Goal: Task Accomplishment & Management: Complete application form

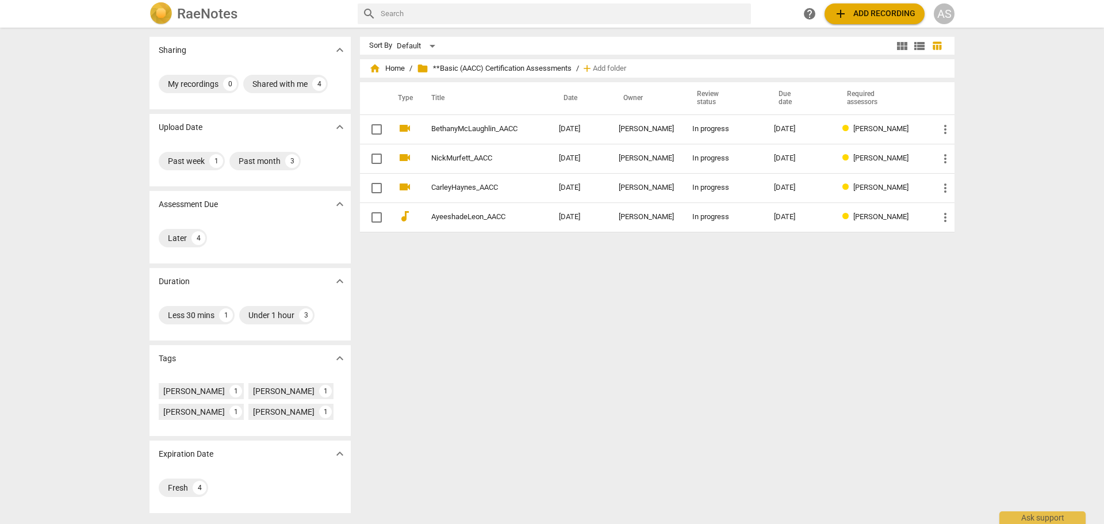
click at [949, 14] on div "AS" at bounding box center [943, 13] width 21 height 21
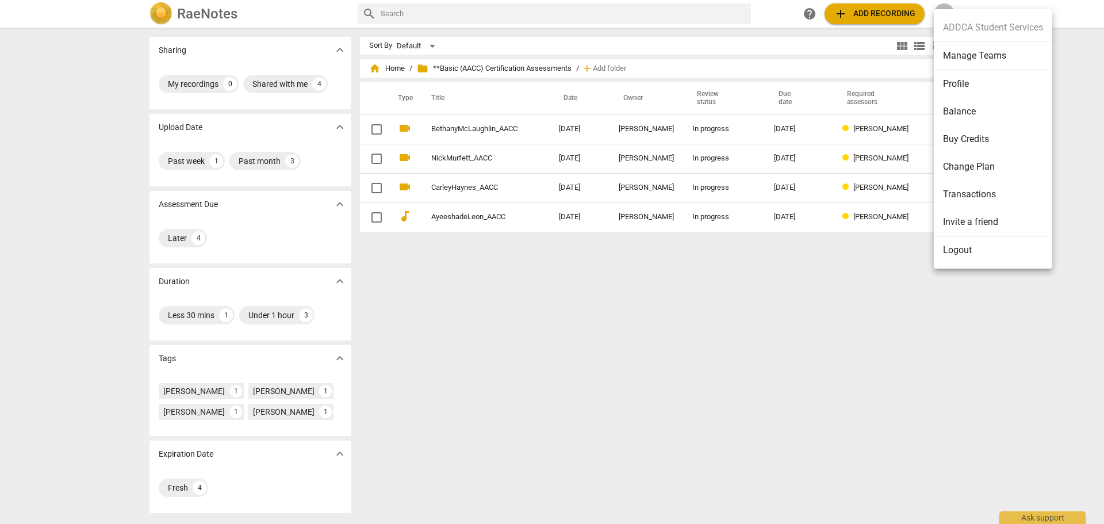
click at [972, 57] on li "Manage Teams" at bounding box center [992, 56] width 118 height 28
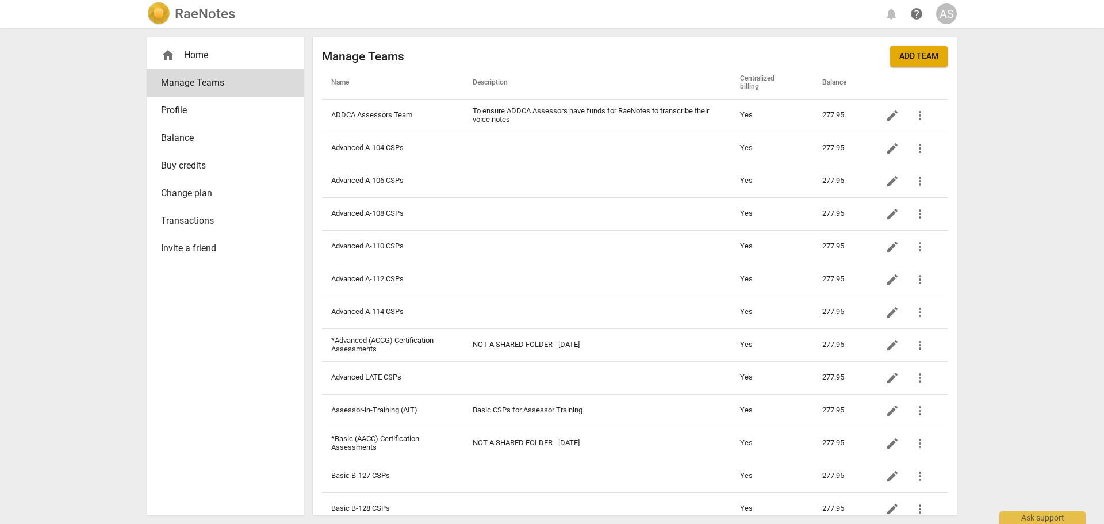
click at [216, 136] on span "Balance" at bounding box center [221, 138] width 120 height 14
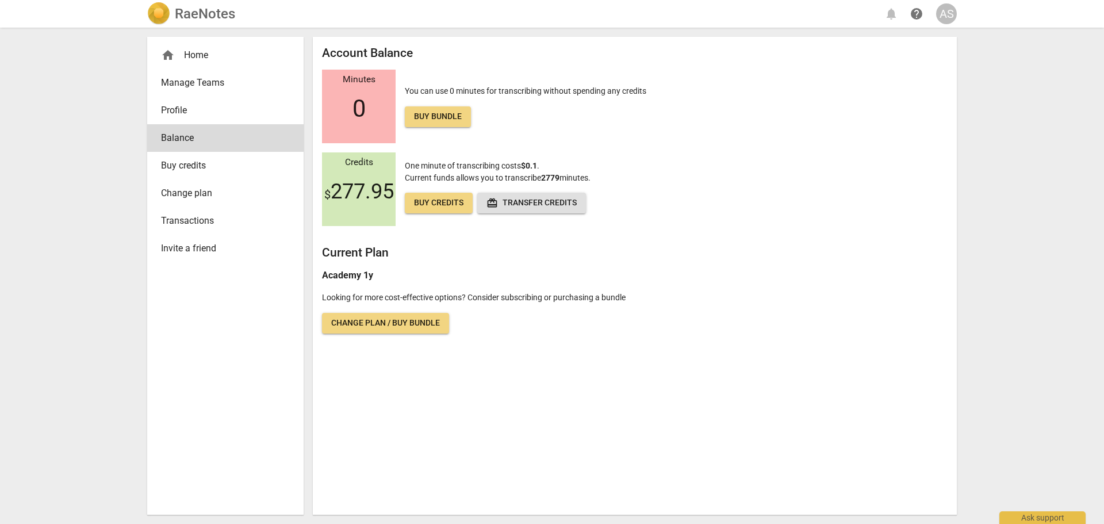
click at [437, 205] on span "Buy credits" at bounding box center [438, 202] width 49 height 11
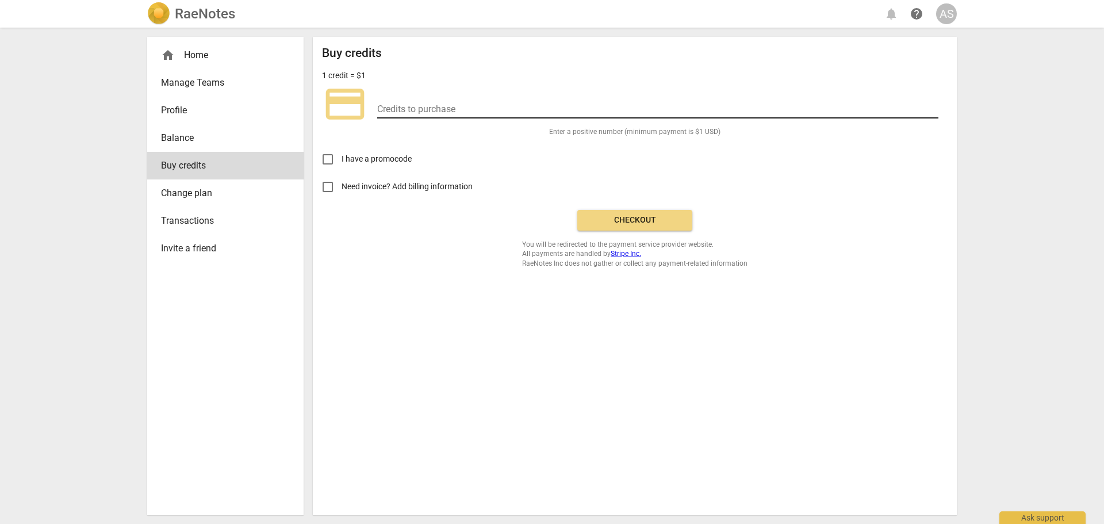
click at [442, 112] on input "number" at bounding box center [657, 110] width 561 height 17
type input "100"
click at [455, 108] on input "number" at bounding box center [657, 110] width 561 height 17
type input "4"
type input "3.3"
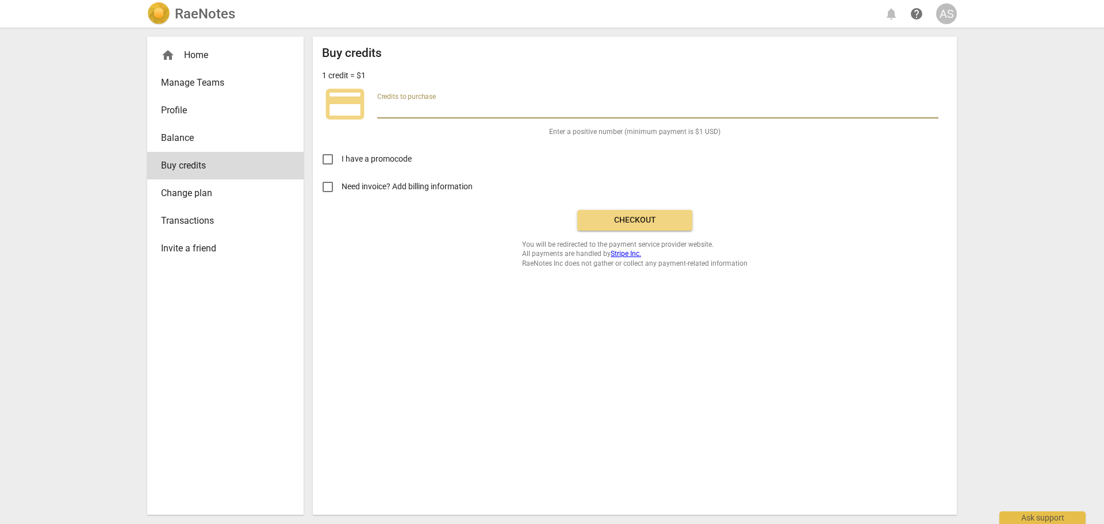
click at [179, 18] on h2 "RaeNotes" at bounding box center [205, 14] width 60 height 16
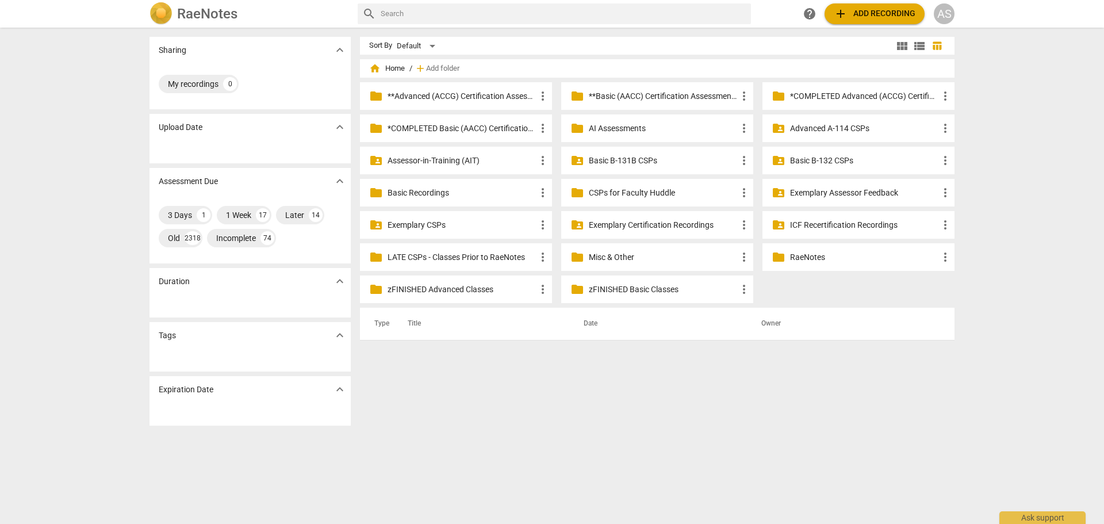
click at [194, 10] on h2 "RaeNotes" at bounding box center [207, 14] width 60 height 16
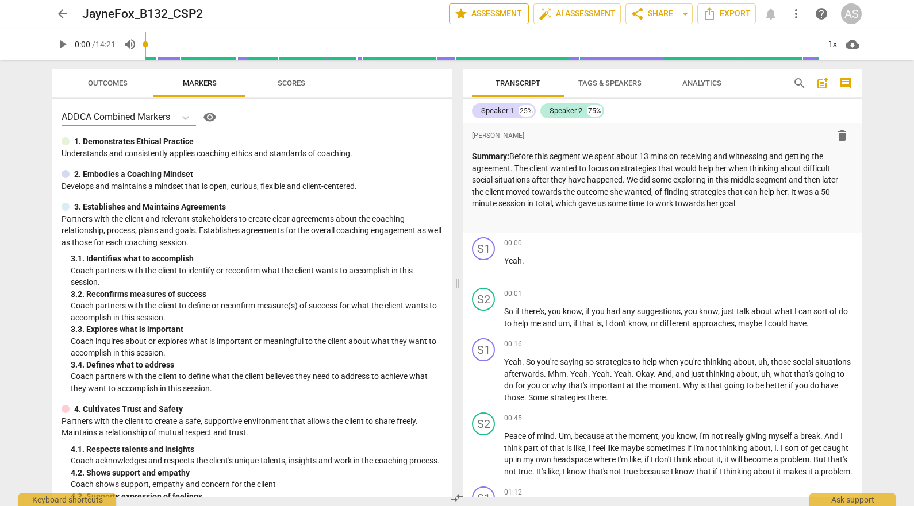
click at [499, 10] on span "star Assessment" at bounding box center [489, 14] width 70 height 14
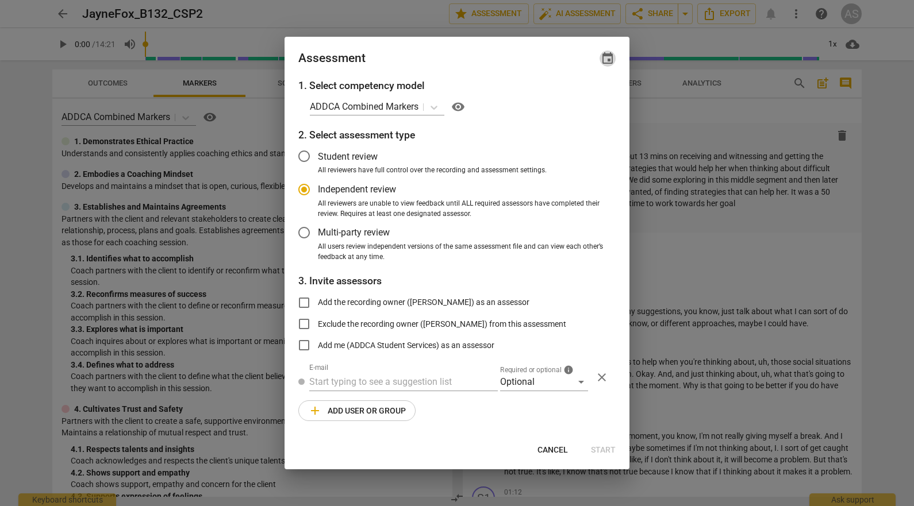
click at [608, 55] on span "event" at bounding box center [608, 59] width 14 height 14
radio input "false"
click at [573, 98] on input "date" at bounding box center [538, 98] width 80 height 17
type input "[DATE]"
click at [463, 47] on div at bounding box center [457, 253] width 914 height 506
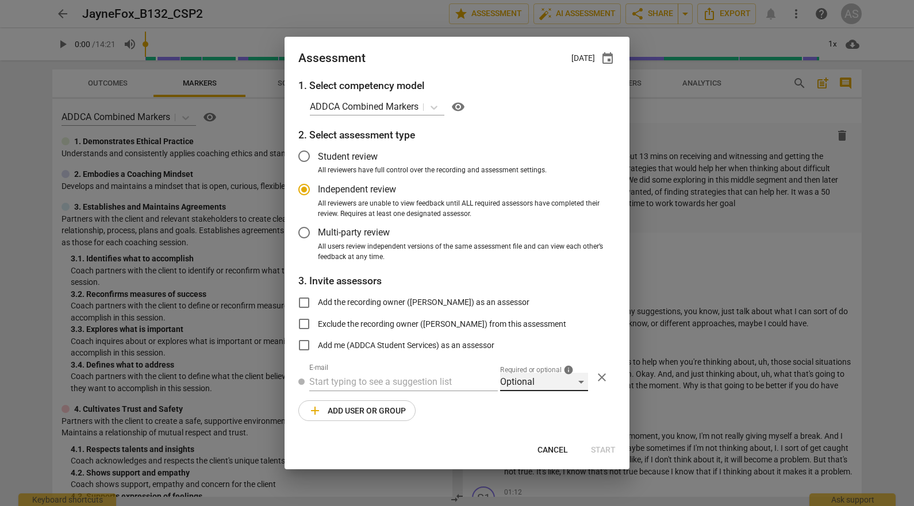
click at [532, 374] on div "Optional" at bounding box center [544, 382] width 88 height 18
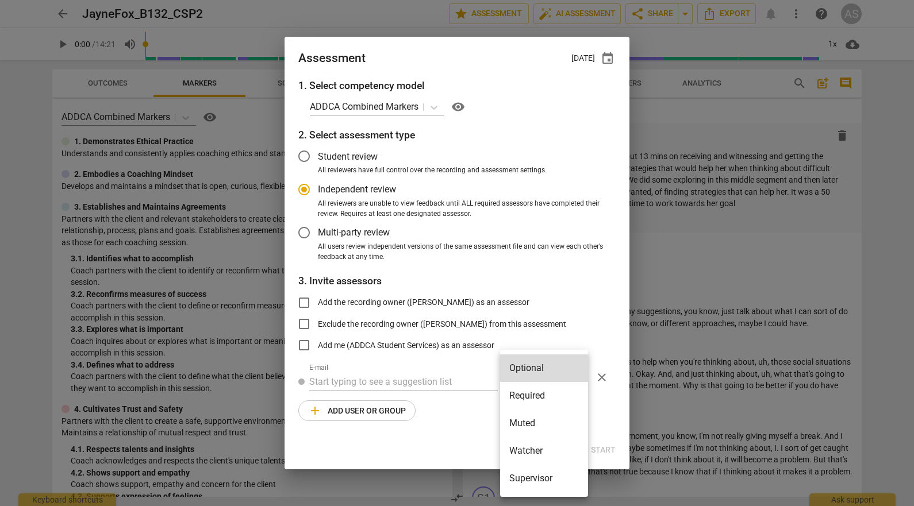
click at [535, 395] on li "Required" at bounding box center [544, 396] width 88 height 28
radio input "false"
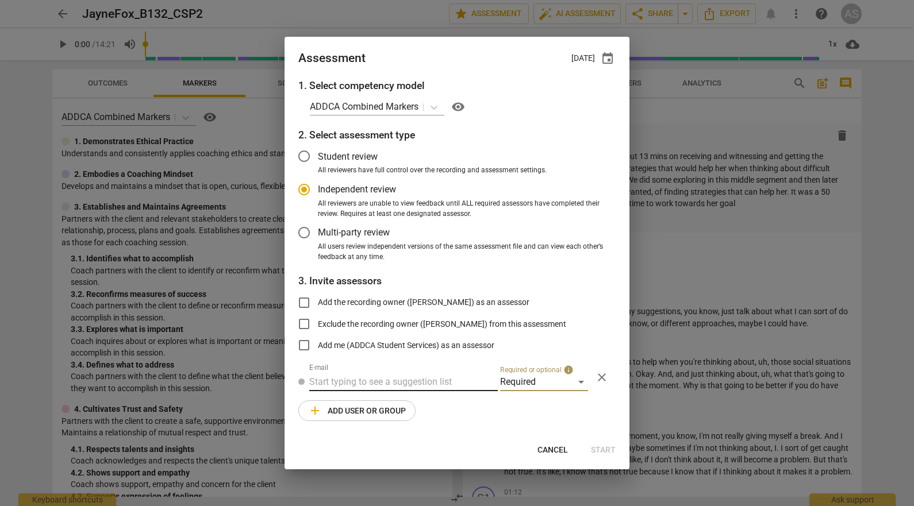
click at [420, 380] on input "text" at bounding box center [403, 382] width 189 height 18
type input "[PERSON_NAME]"
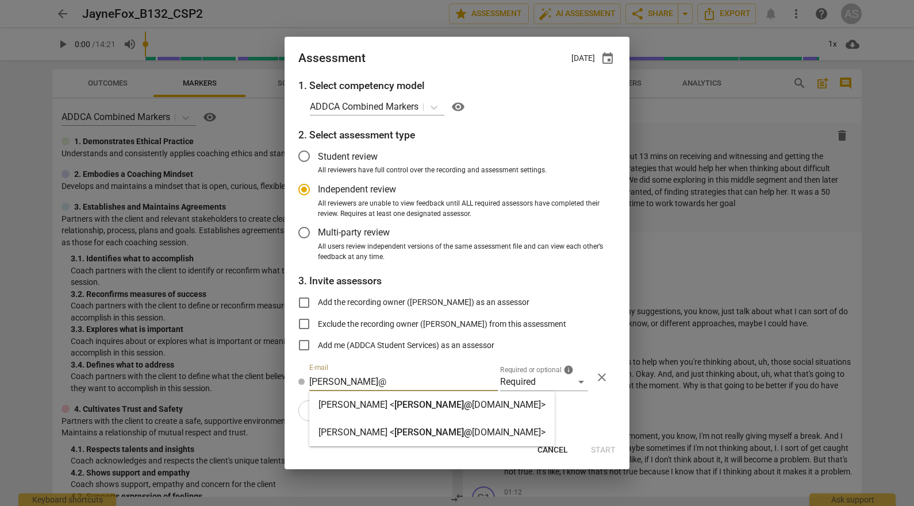
type input "[PERSON_NAME]@"
click at [472, 401] on strong "[DOMAIN_NAME]>" at bounding box center [509, 404] width 74 height 11
radio input "false"
type input "[PERSON_NAME] <[PERSON_NAME][EMAIL_ADDRESS][DOMAIN_NAME]>"
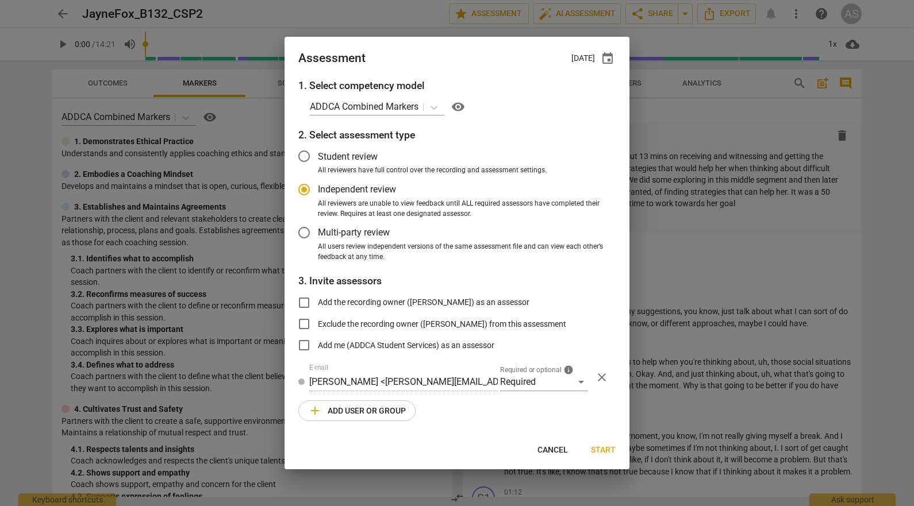
click at [395, 416] on span "add Add user or group" at bounding box center [357, 411] width 98 height 14
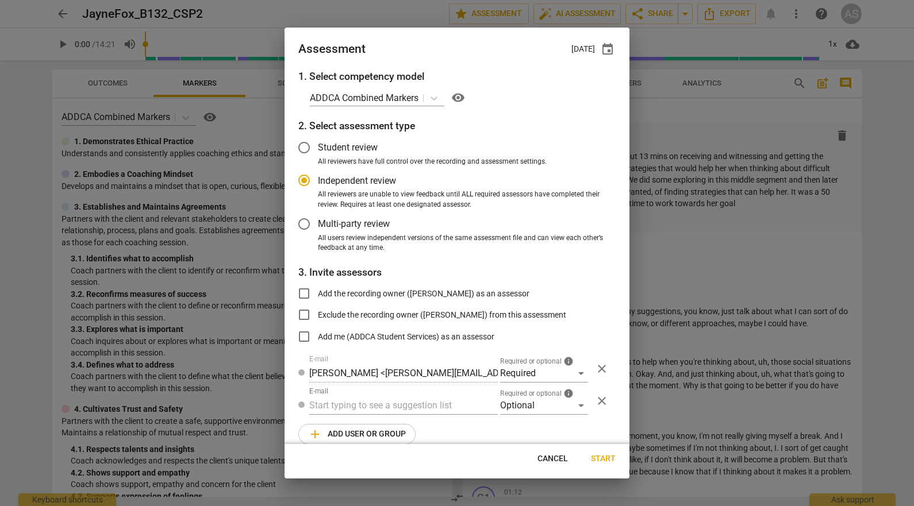
click at [548, 418] on div "1. Select competency model ADDCA Combined Markers visibility 2. Select assessme…" at bounding box center [457, 256] width 345 height 375
click at [541, 402] on div "Optional" at bounding box center [544, 406] width 88 height 18
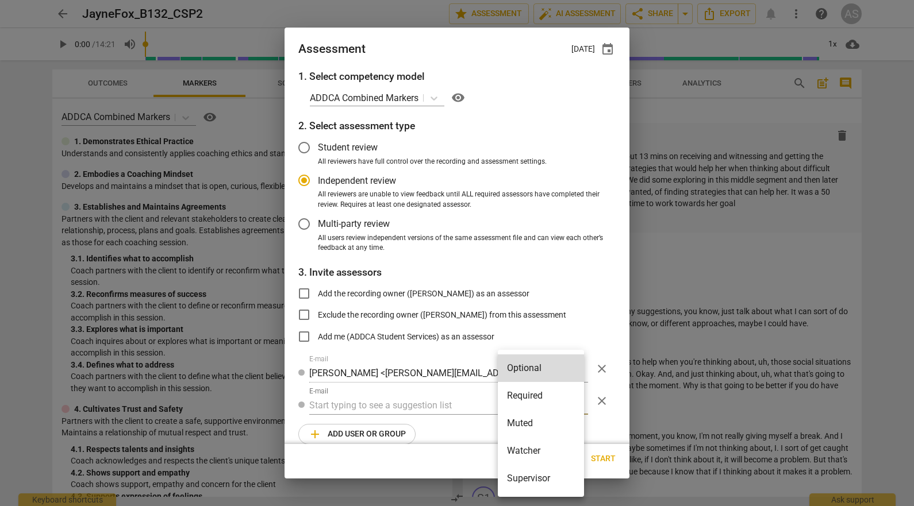
click at [548, 427] on li "Muted" at bounding box center [541, 424] width 86 height 28
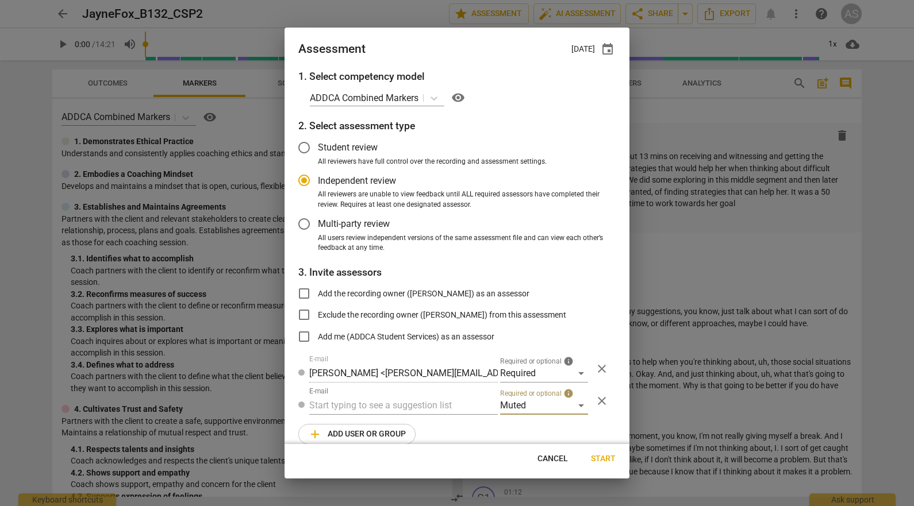
radio input "false"
click at [421, 406] on input "text" at bounding box center [403, 406] width 189 height 18
type input "132"
click at [411, 424] on div "Basic B- 132 CSPs" at bounding box center [402, 429] width 186 height 28
radio input "false"
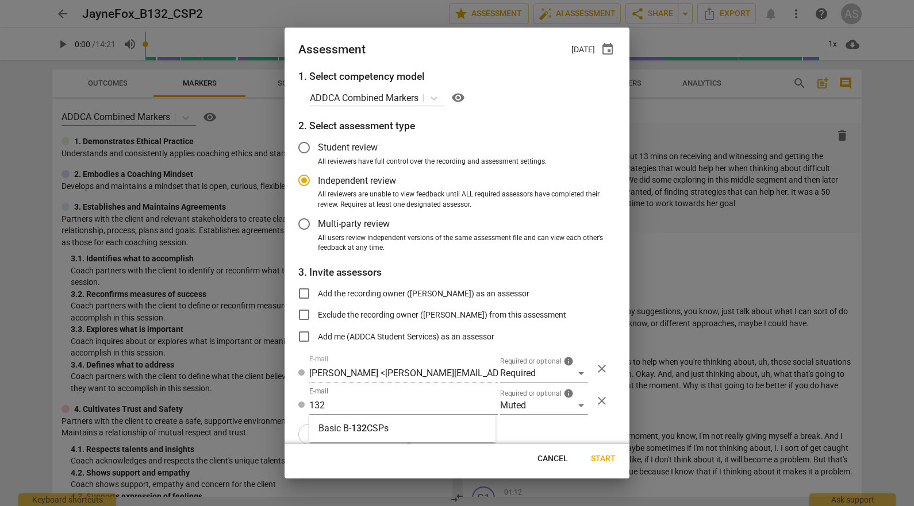
type input "Basic B-132 CSPs"
click at [610, 458] on span "Start" at bounding box center [603, 459] width 25 height 11
radio input "false"
type input "[PERSON_NAME] <[EMAIL_ADDRESS][DOMAIN_NAME]>"
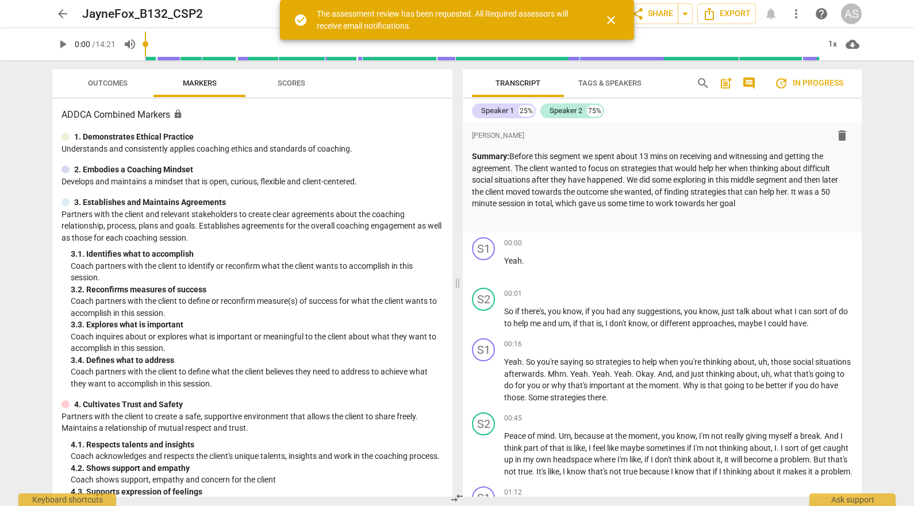
click at [60, 11] on span "arrow_back" at bounding box center [63, 14] width 14 height 14
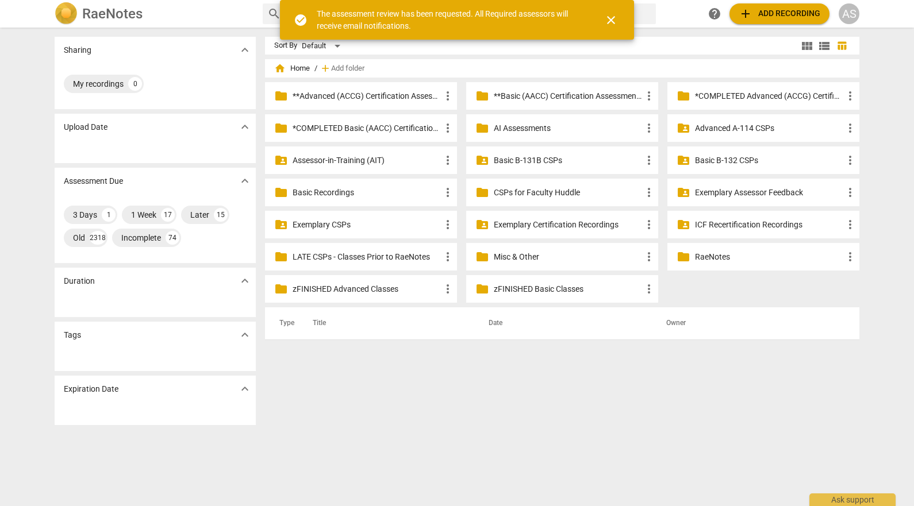
click at [732, 162] on p "Basic B-132 CSPs" at bounding box center [769, 161] width 148 height 12
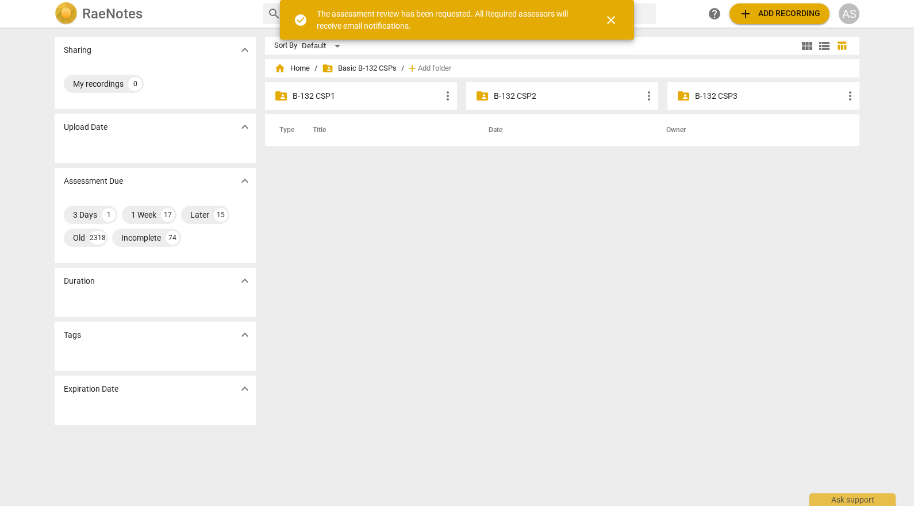
click at [558, 100] on p "B-132 CSP2" at bounding box center [568, 96] width 148 height 12
